Goal: Transaction & Acquisition: Purchase product/service

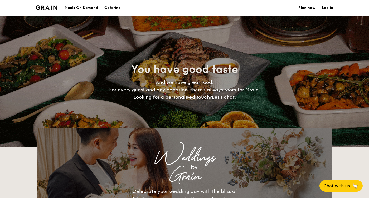
select select
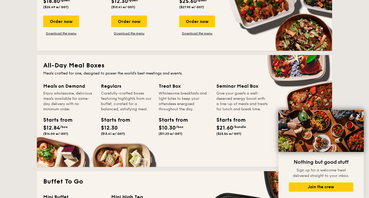
scroll to position [184, 0]
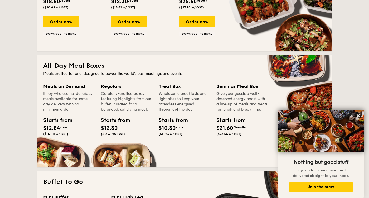
click at [176, 131] on span "$10.30" at bounding box center [167, 128] width 17 height 6
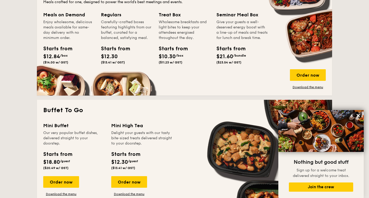
scroll to position [264, 0]
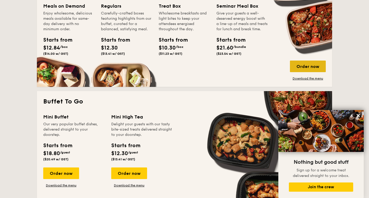
click at [296, 67] on div "Order now" at bounding box center [308, 67] width 36 height 12
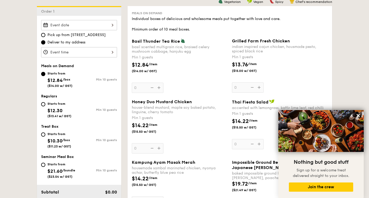
scroll to position [142, 0]
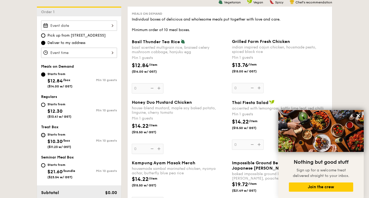
click at [44, 135] on input "Starts from $10.30 /box ($11.23 w/ GST) Min 10 guests" at bounding box center [43, 135] width 4 height 4
radio input "true"
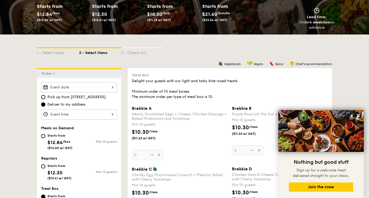
scroll to position [0, 0]
